Goal: Use online tool/utility: Utilize a website feature to perform a specific function

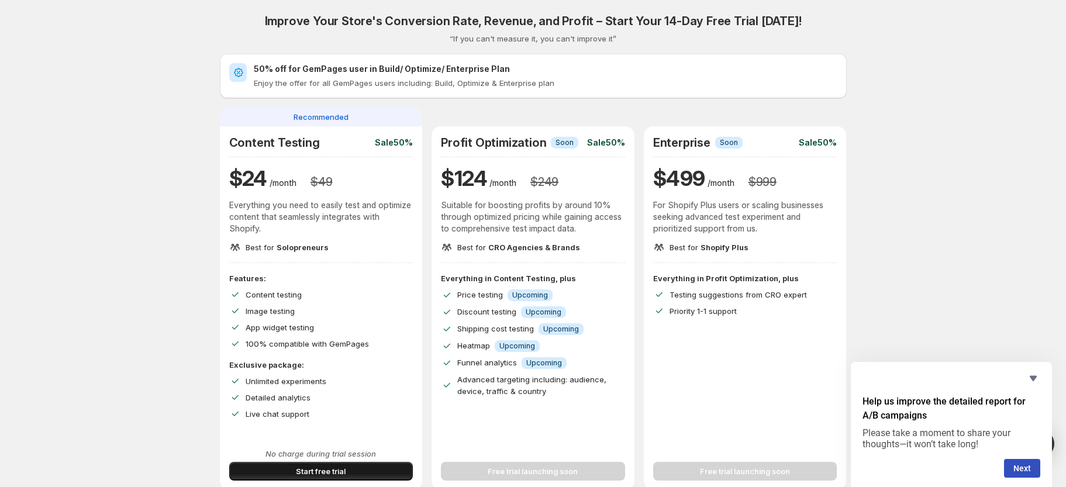
click at [339, 471] on span "Start free trial" at bounding box center [321, 471] width 50 height 12
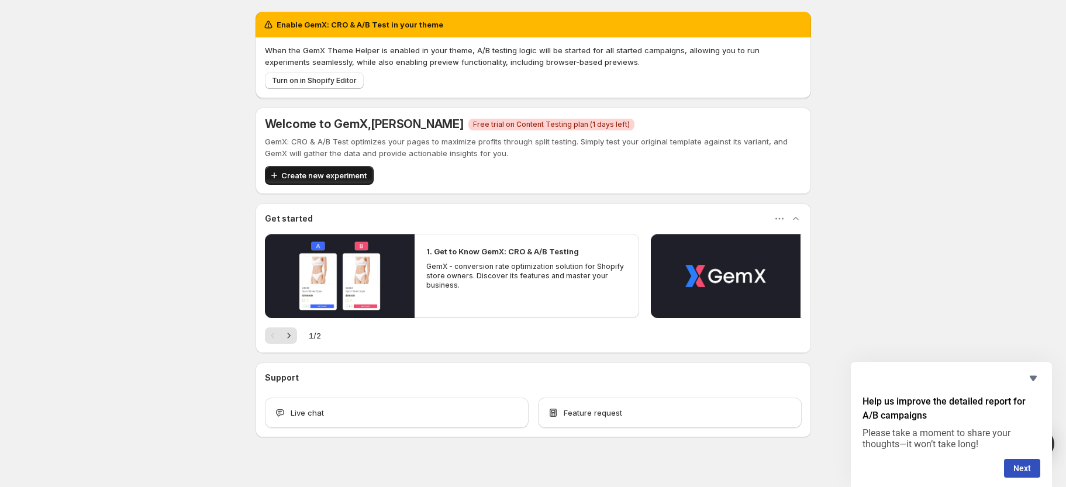
click at [297, 174] on span "Create new experiment" at bounding box center [323, 175] width 85 height 12
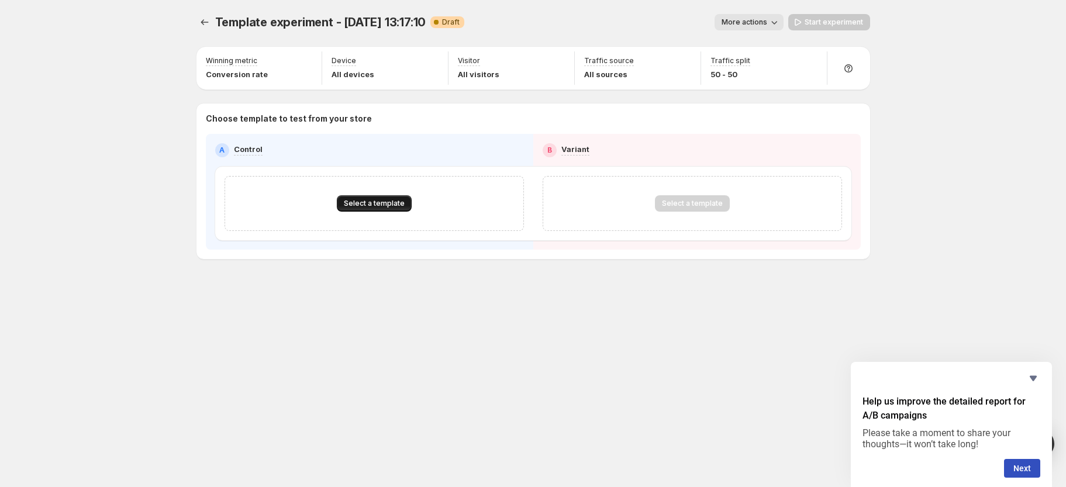
click at [397, 210] on button "Select a template" at bounding box center [374, 203] width 75 height 16
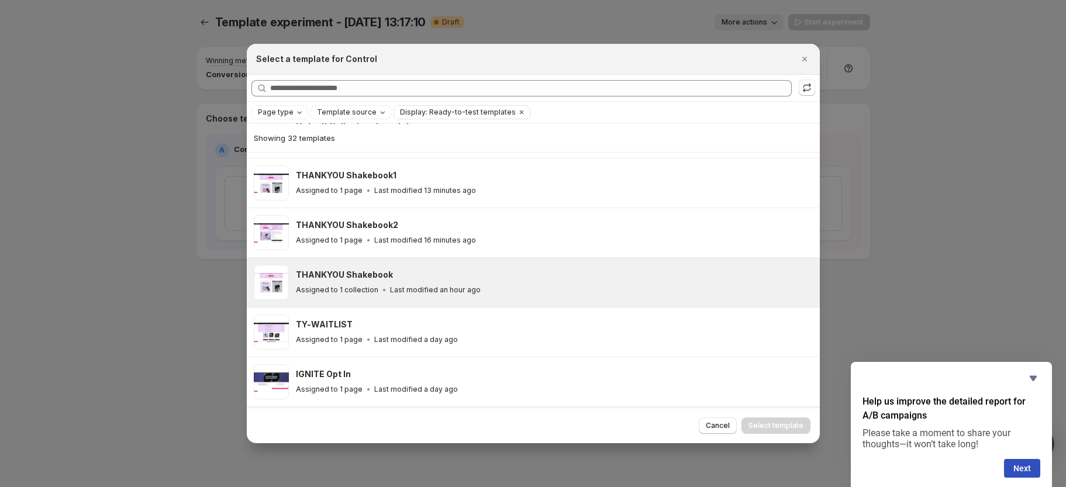
scroll to position [234, 0]
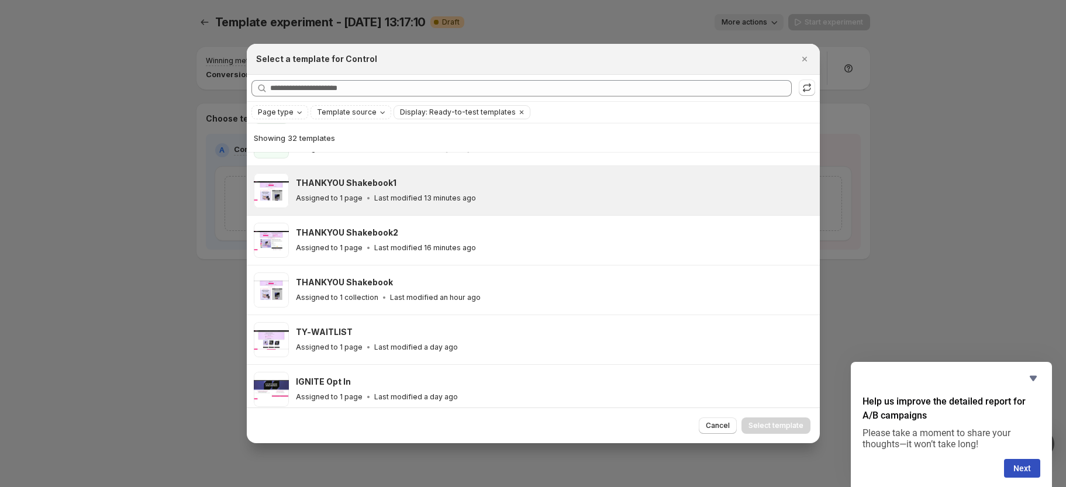
click at [392, 193] on p "Last modified 13 minutes ago" at bounding box center [425, 197] width 102 height 9
click at [764, 425] on span "Select template" at bounding box center [775, 425] width 55 height 9
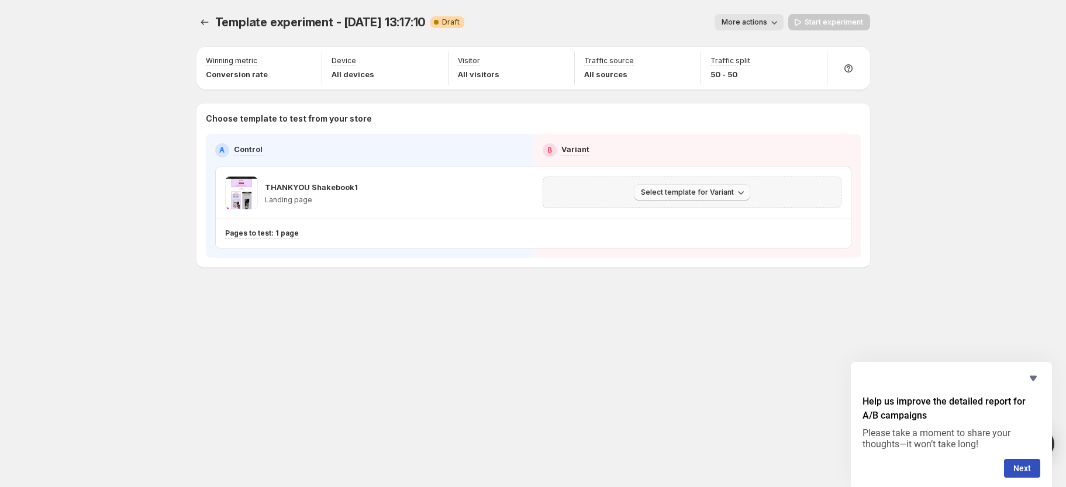
click at [722, 194] on span "Select template for Variant" at bounding box center [687, 192] width 93 height 9
click at [595, 193] on div "Select template for Variant" at bounding box center [691, 192] width 283 height 16
click at [657, 191] on span "Select template for Variant" at bounding box center [687, 192] width 93 height 9
click at [654, 218] on span "Select an existing template" at bounding box center [683, 216] width 99 height 9
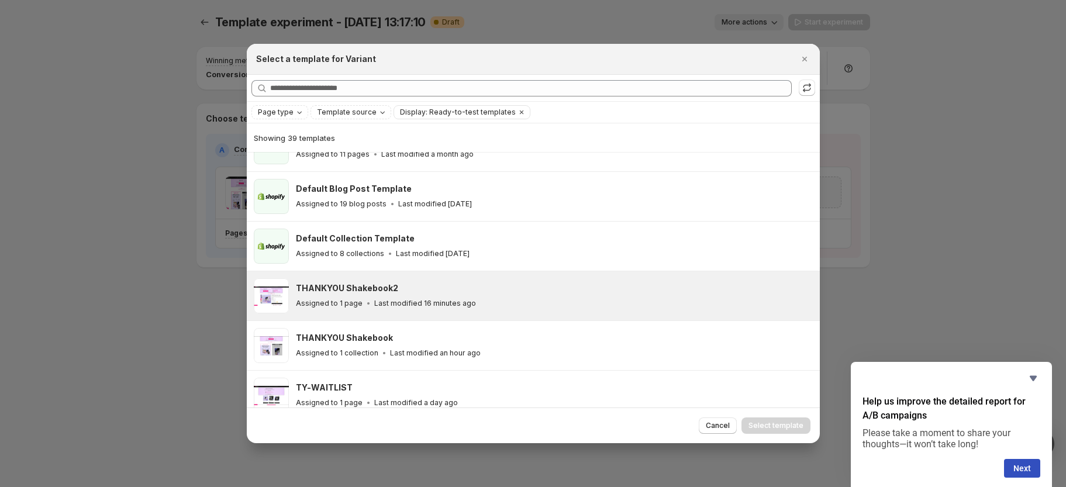
scroll to position [107, 0]
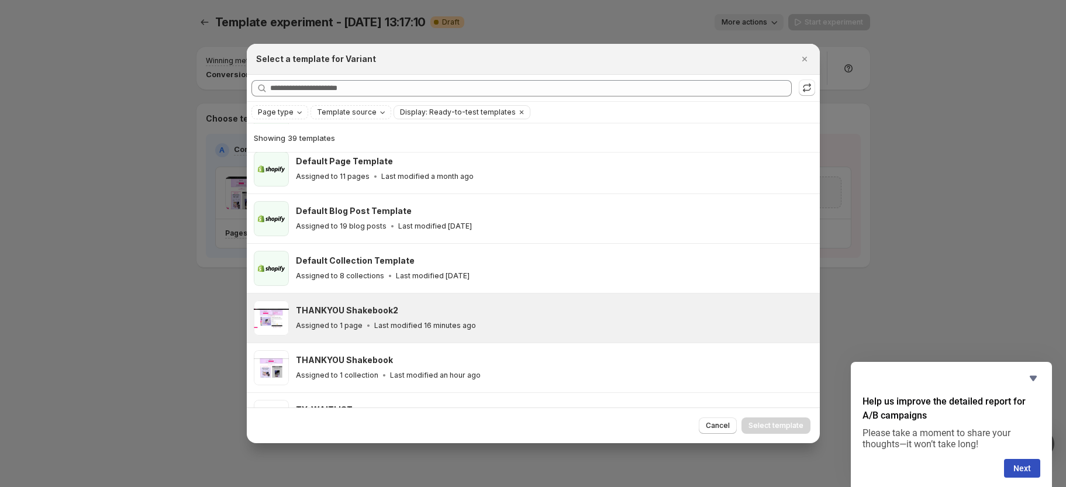
click at [472, 316] on div "THANKYOU Shakebook2" at bounding box center [552, 311] width 513 height 12
click at [767, 421] on button "Select template" at bounding box center [775, 425] width 69 height 16
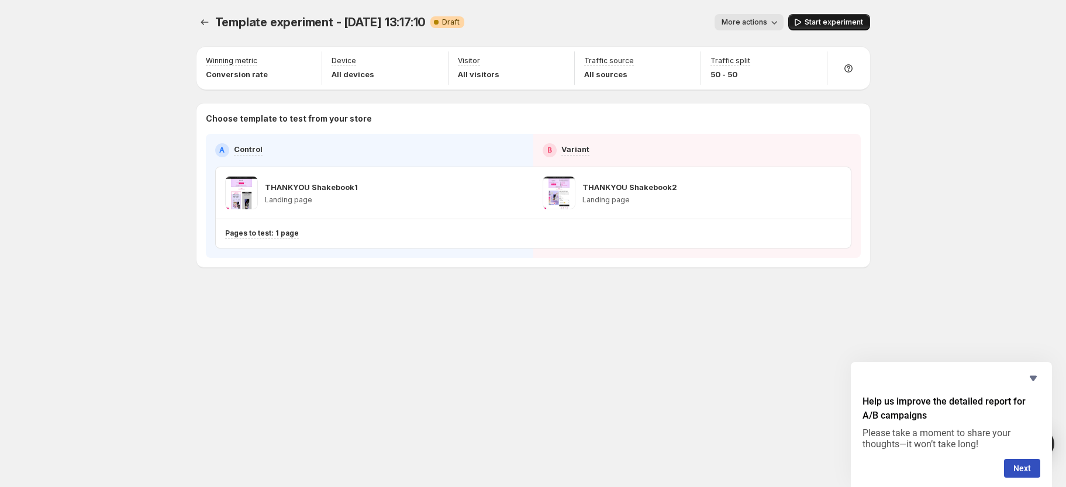
click at [812, 26] on span "Start experiment" at bounding box center [833, 22] width 58 height 9
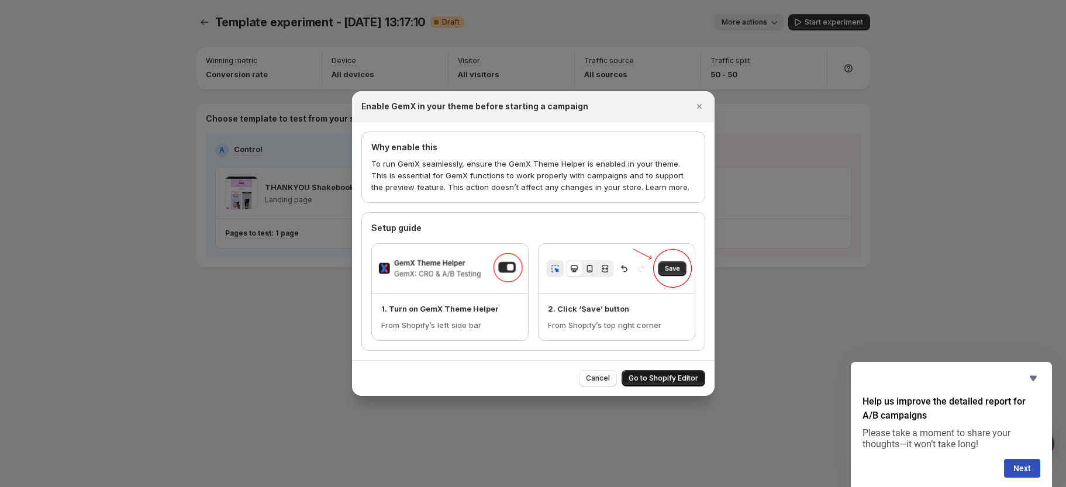
click at [645, 381] on span "Go to Shopify Editor" at bounding box center [663, 377] width 70 height 9
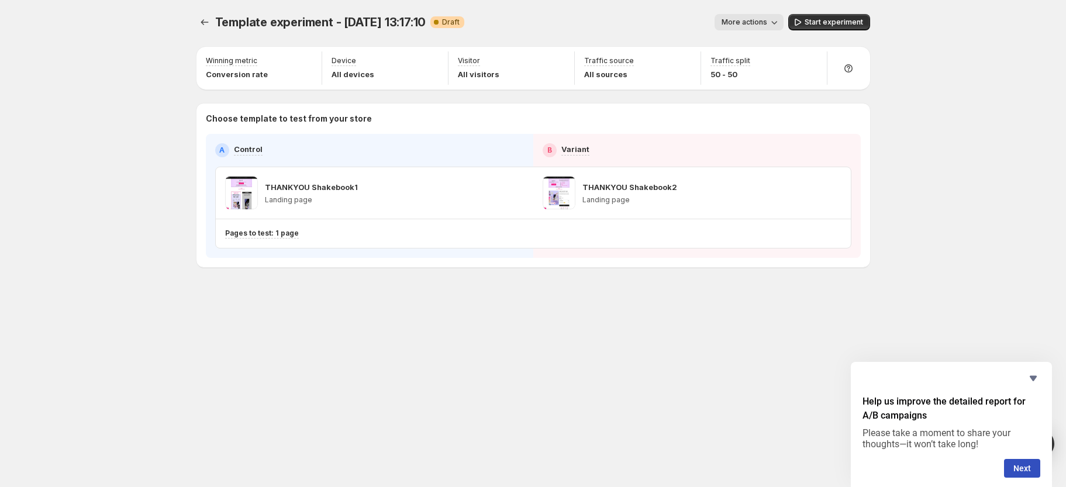
click at [821, 21] on span "Start experiment" at bounding box center [833, 22] width 58 height 9
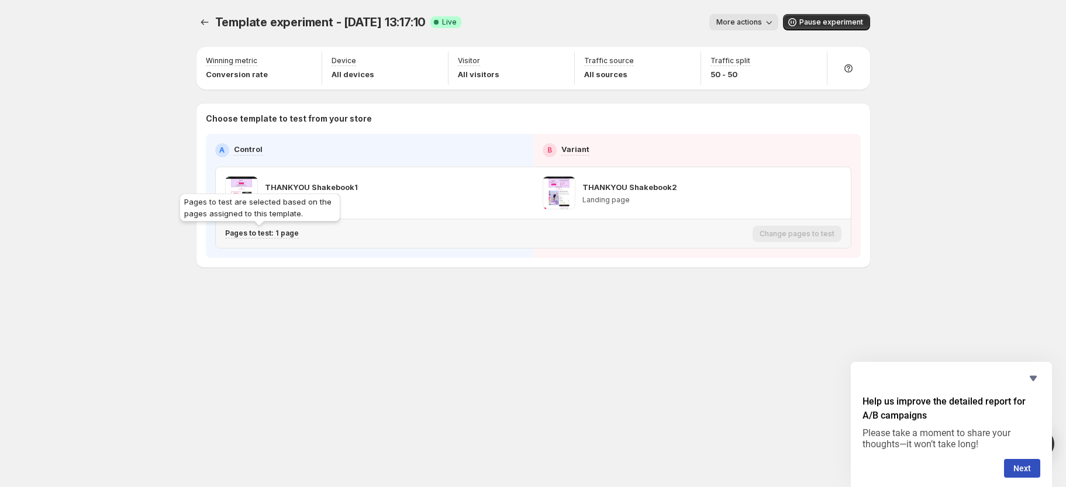
click at [285, 236] on p "Pages to test: 1 page" at bounding box center [262, 233] width 74 height 9
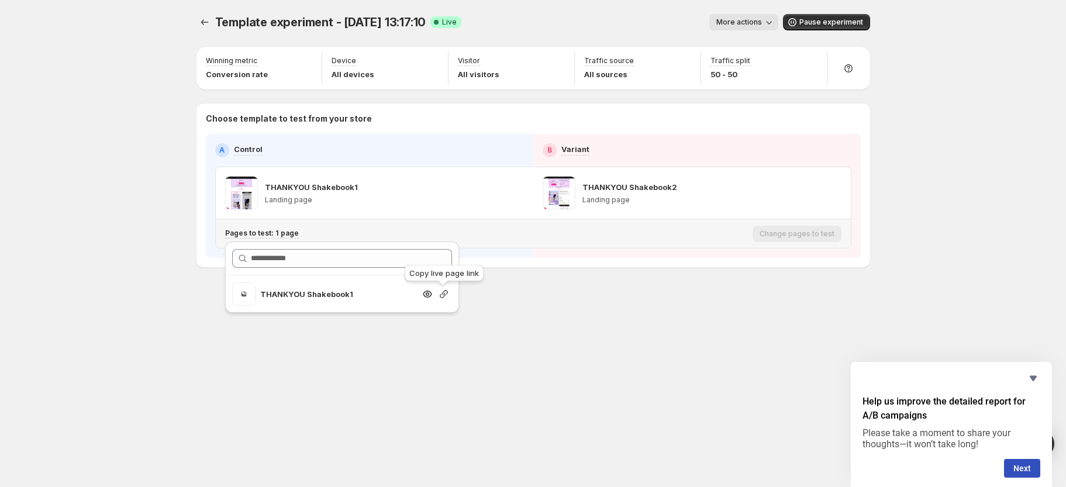
click at [444, 296] on icon "Search for and select a customer segment" at bounding box center [444, 294] width 12 height 12
